Goal: Transaction & Acquisition: Purchase product/service

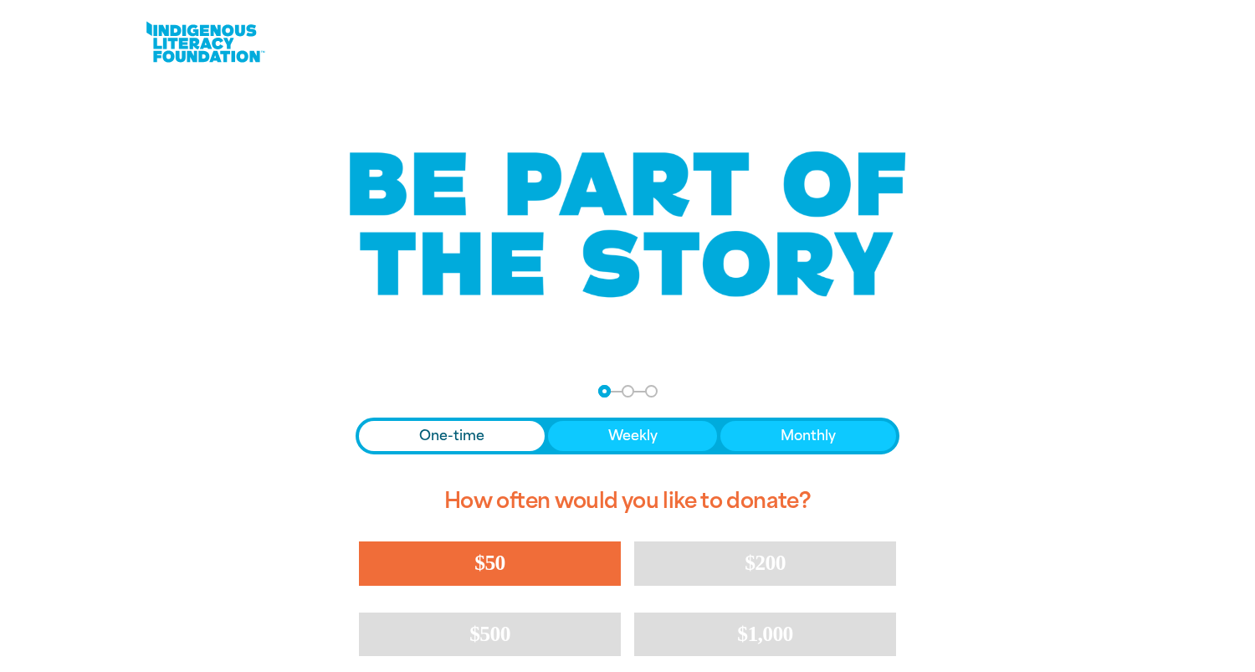
drag, startPoint x: 475, startPoint y: 569, endPoint x: 494, endPoint y: 570, distance: 18.4
click at [475, 569] on span "$50" at bounding box center [489, 563] width 30 height 24
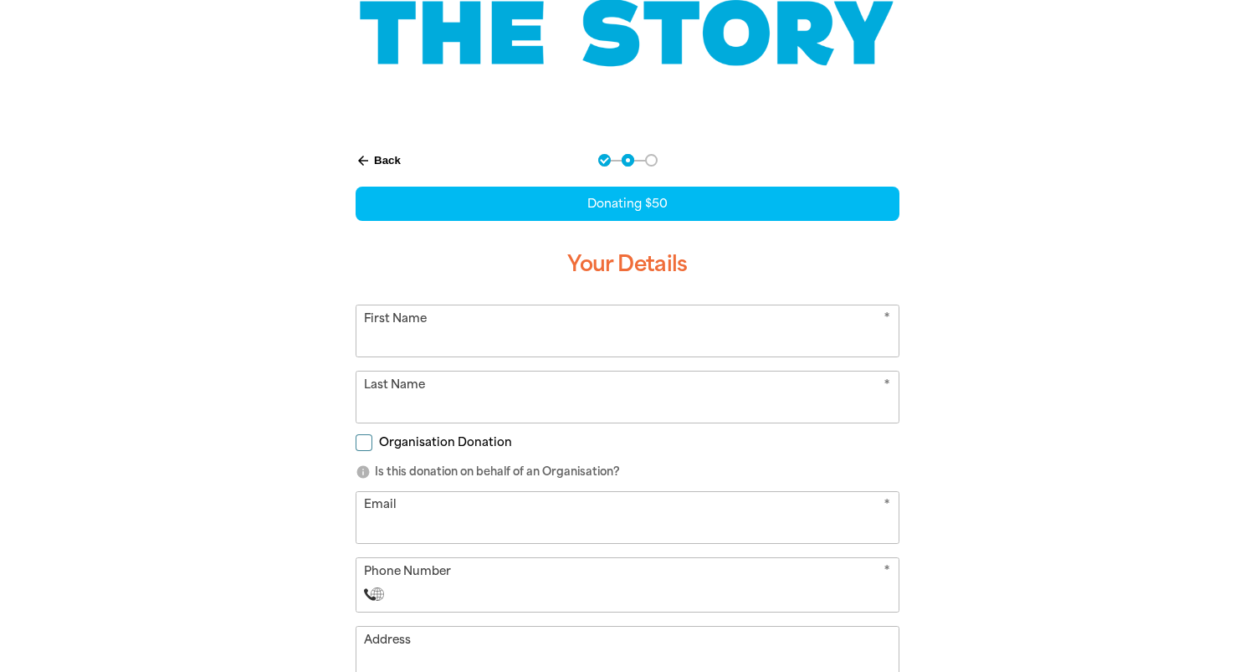
scroll to position [248, 0]
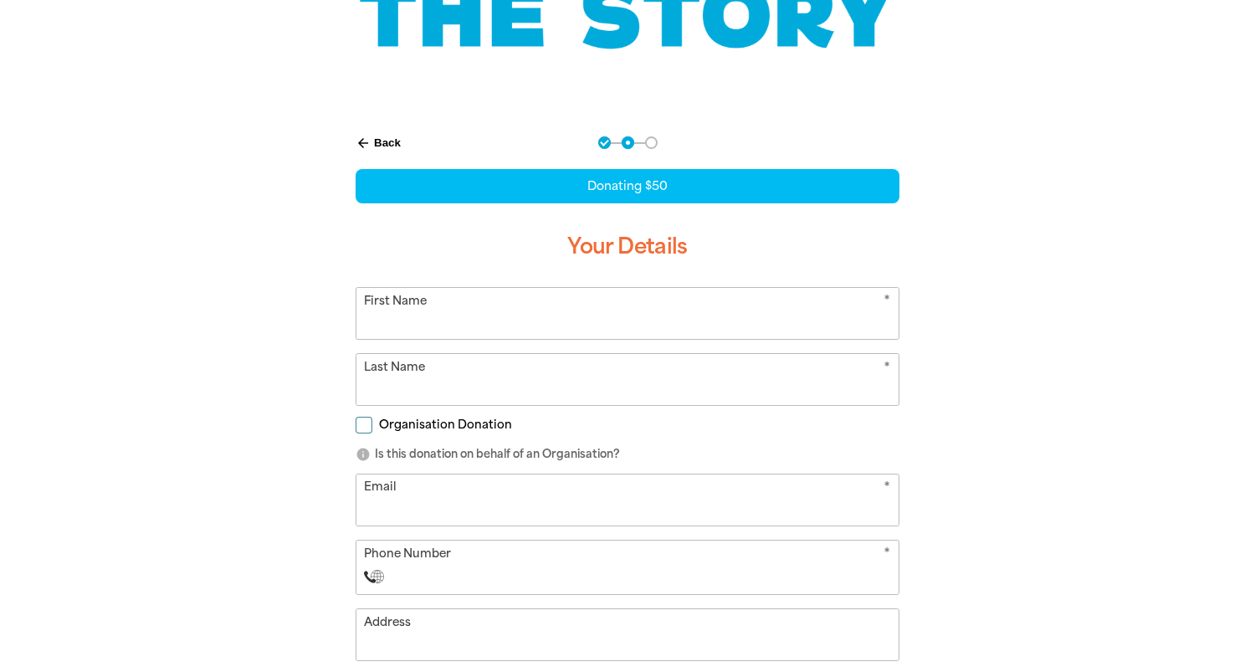
click at [427, 315] on input "First Name" at bounding box center [627, 313] width 542 height 51
type input "Caitlin"
type input "[PERSON_NAME]"
type input "[EMAIL_ADDRESS][DOMAIN_NAME]"
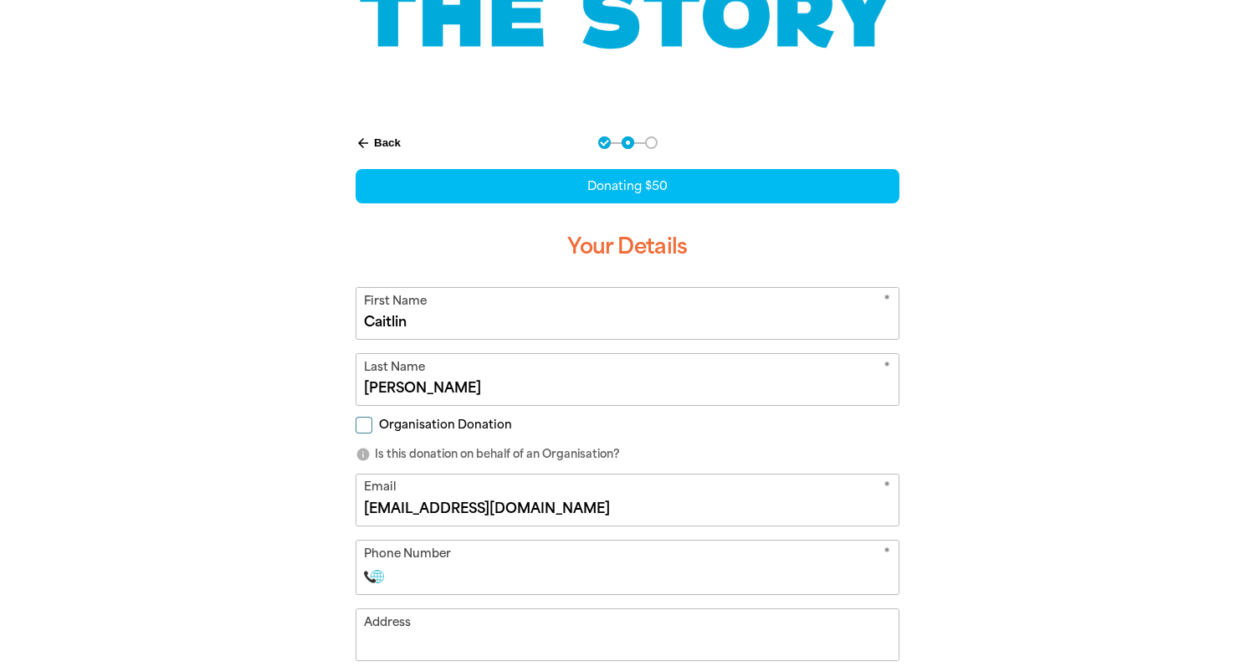
select select "AU"
type input "0402 905 720"
type input "[STREET_ADDRESS][PERSON_NAME]"
type input "0402 905 720"
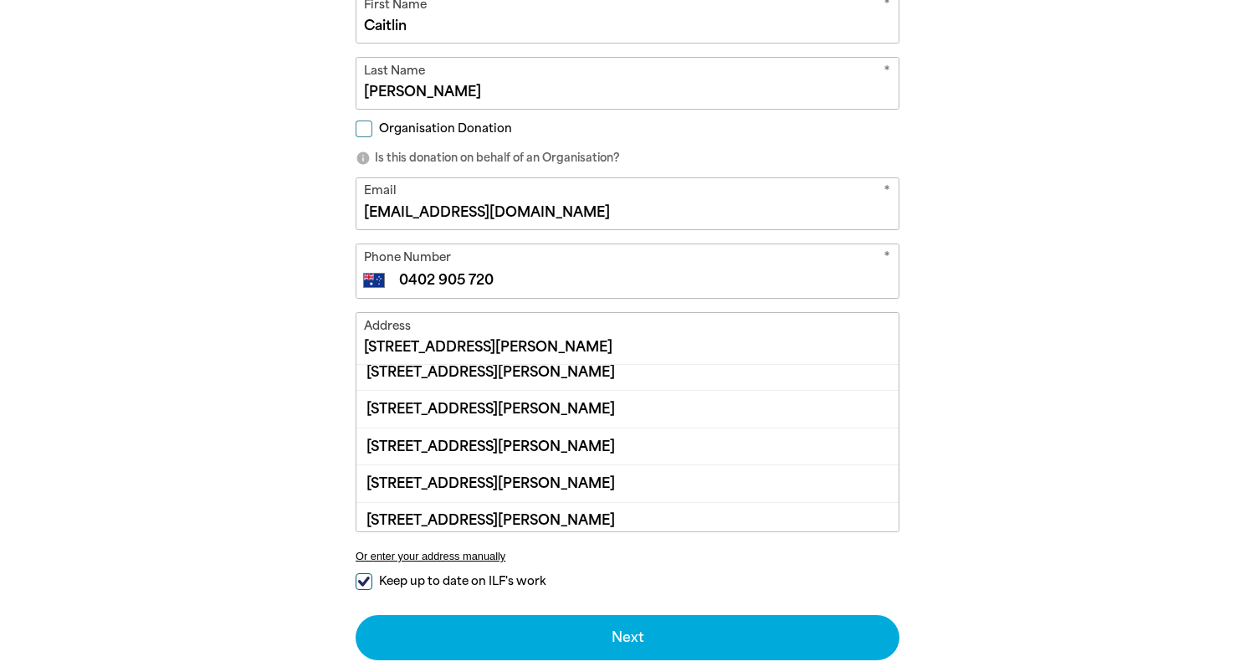
scroll to position [89, 0]
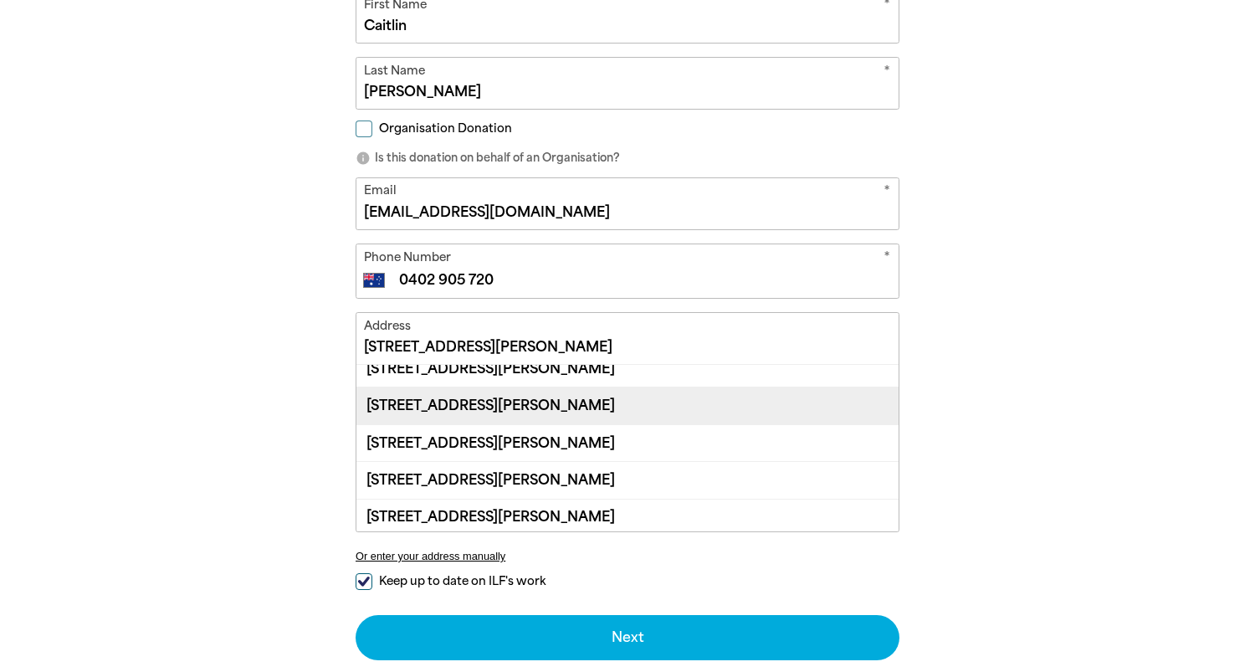
click at [654, 412] on div "[STREET_ADDRESS][PERSON_NAME]" at bounding box center [627, 405] width 542 height 37
type input "[STREET_ADDRESS][PERSON_NAME]"
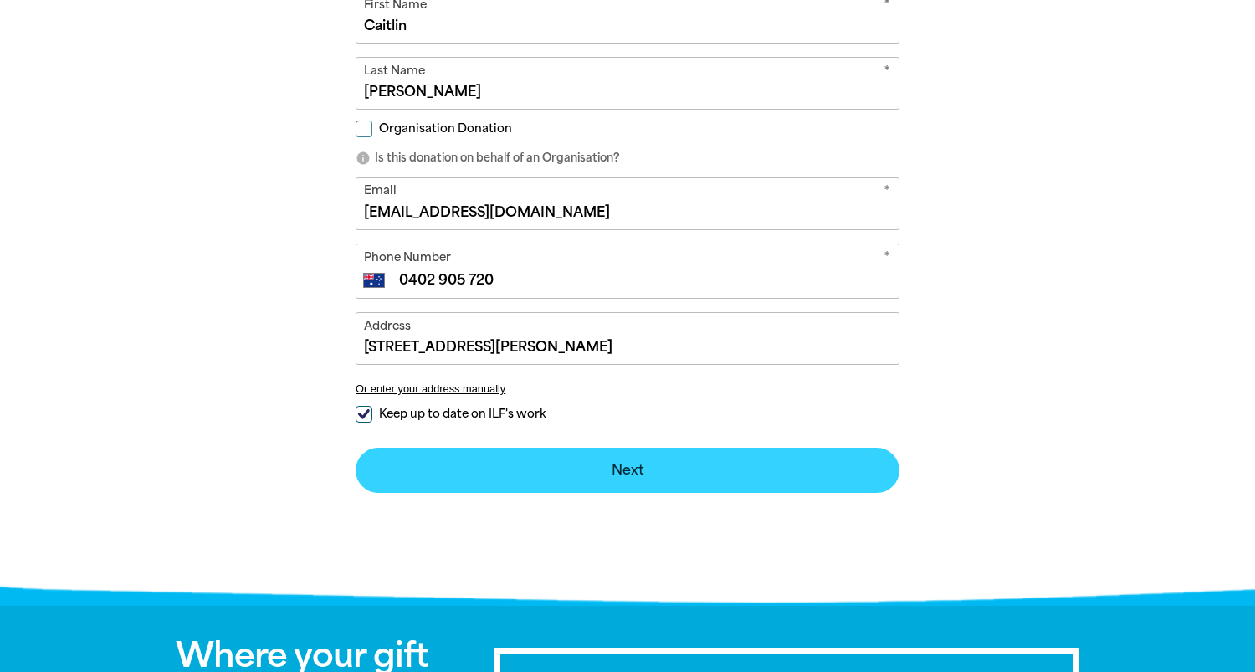
click at [624, 464] on button "Next chevron_right" at bounding box center [628, 470] width 544 height 45
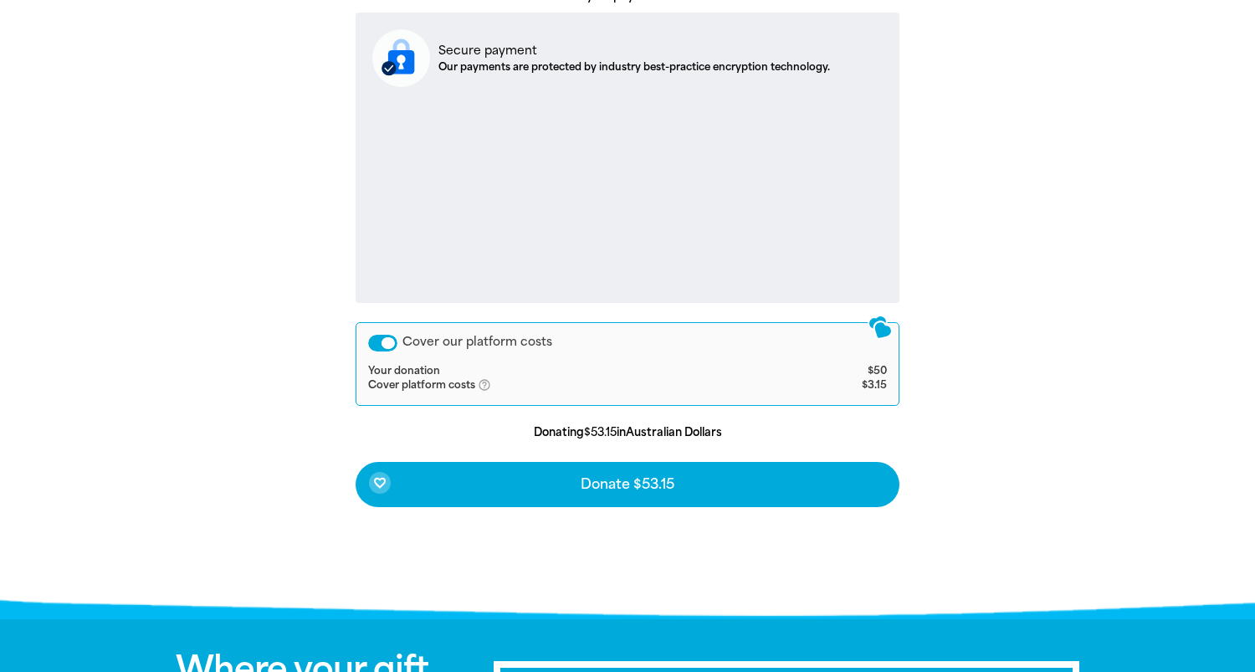
scroll to position [649, 0]
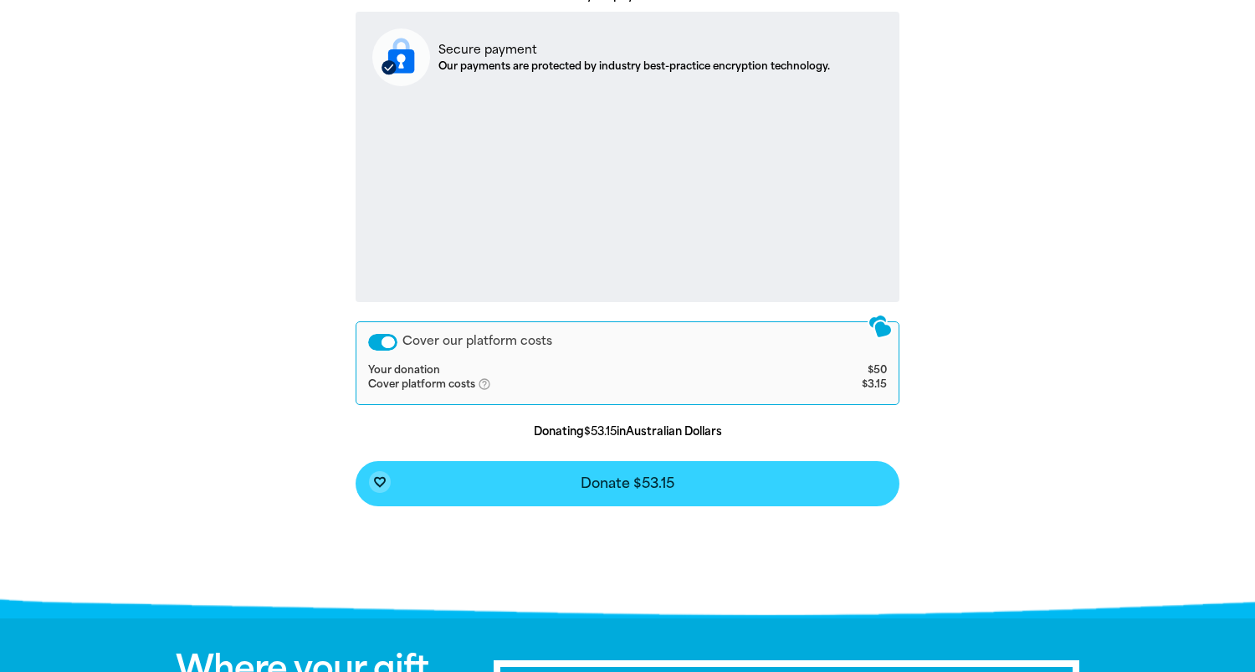
click at [647, 481] on span "Donate $53.15" at bounding box center [628, 483] width 94 height 13
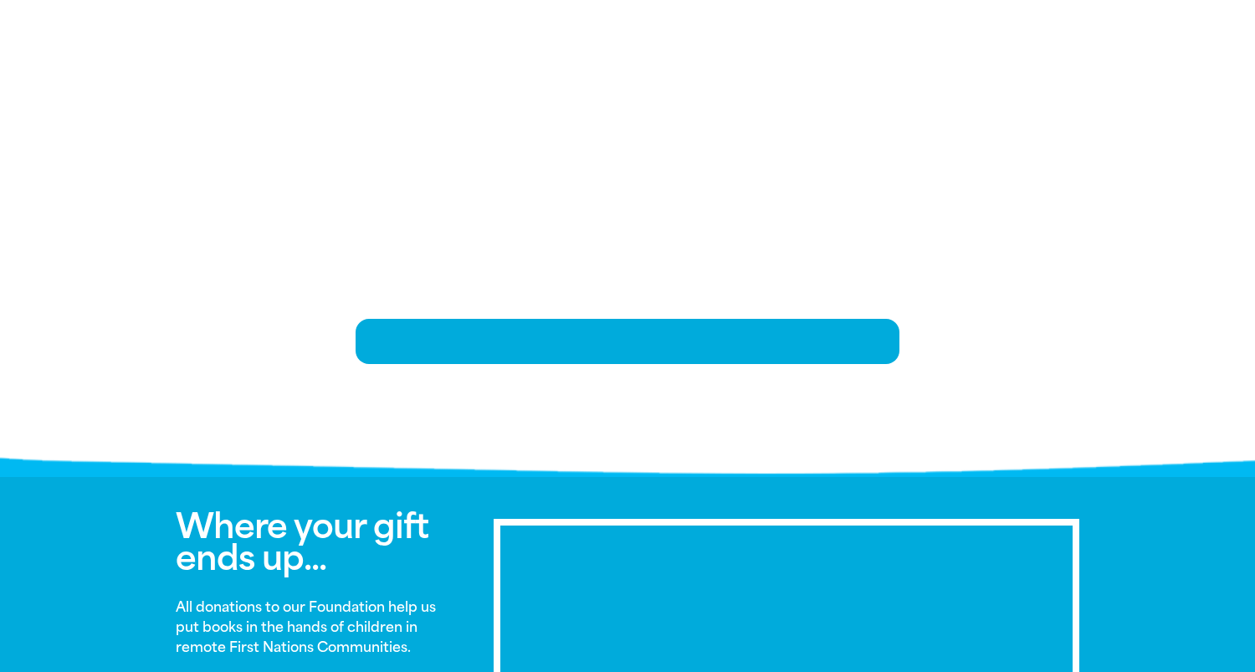
scroll to position [344, 0]
